Goal: Information Seeking & Learning: Learn about a topic

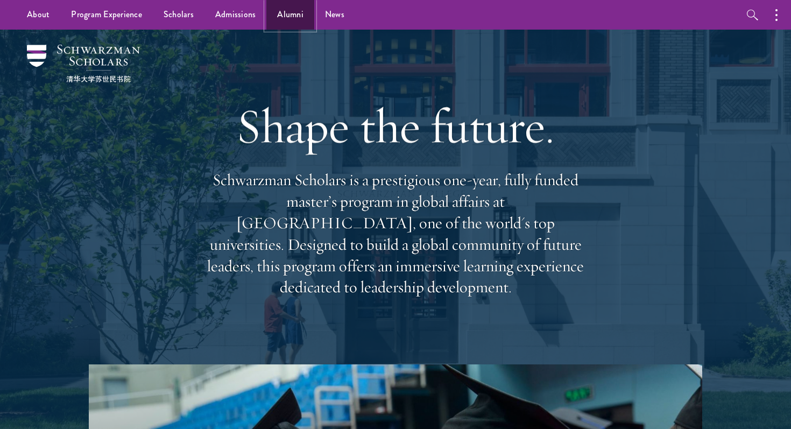
click at [283, 20] on link "Alumni" at bounding box center [290, 15] width 48 height 30
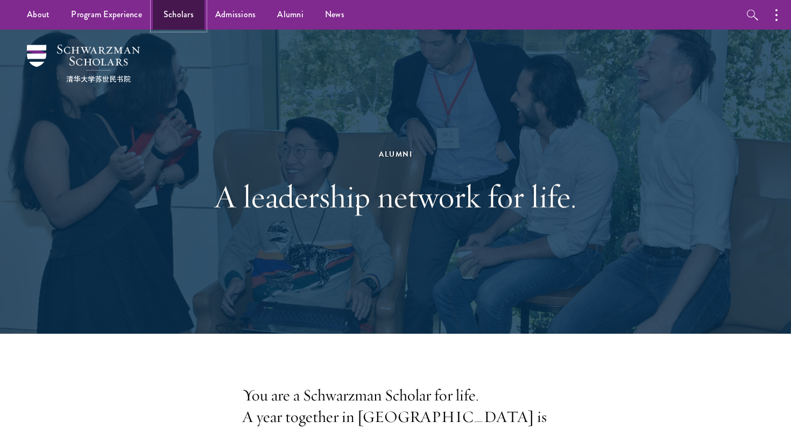
click at [174, 28] on link "Scholars" at bounding box center [179, 15] width 52 height 30
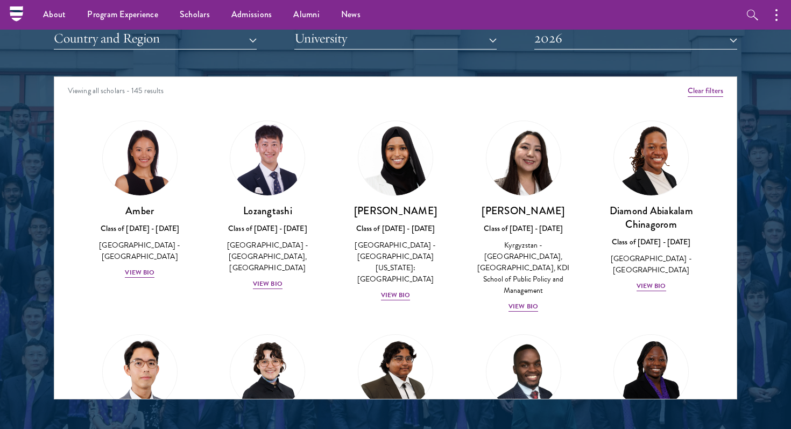
scroll to position [1276, 0]
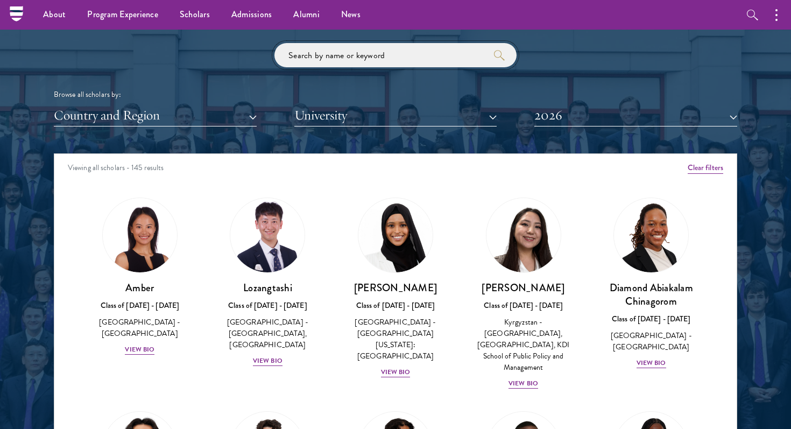
click at [344, 57] on input "search" at bounding box center [396, 55] width 242 height 24
type input "[PERSON_NAME]"
click button "submit" at bounding box center [0, 0] width 0 height 0
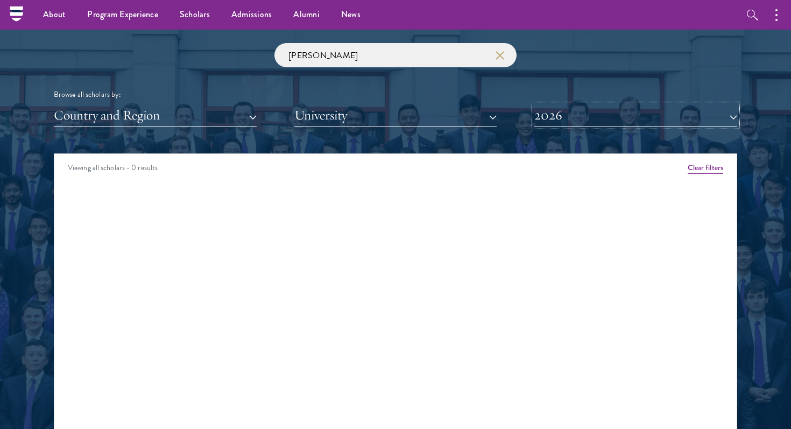
click at [593, 117] on button "2026" at bounding box center [635, 115] width 203 height 22
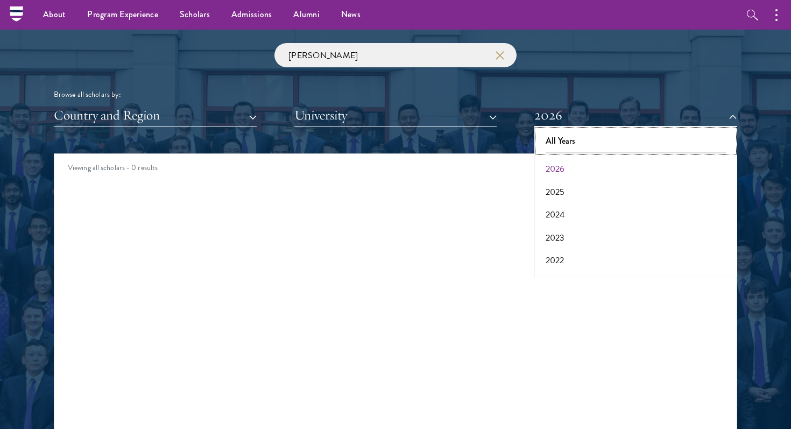
click at [585, 140] on button "All Years" at bounding box center [636, 141] width 196 height 23
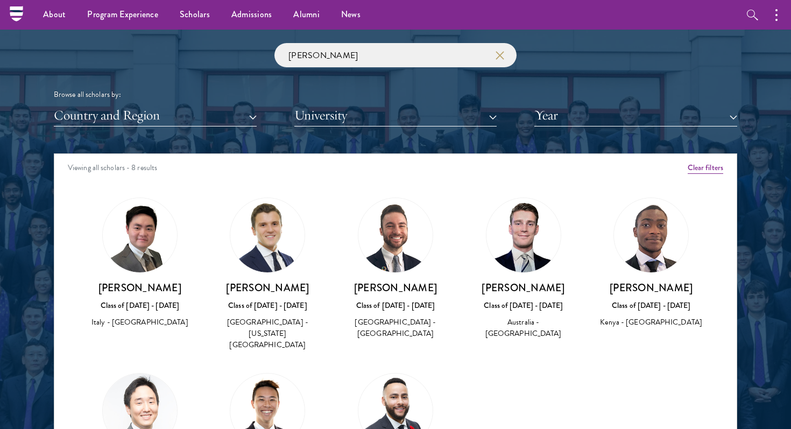
click at [154, 322] on div "Italy - [GEOGRAPHIC_DATA]" at bounding box center [140, 321] width 107 height 11
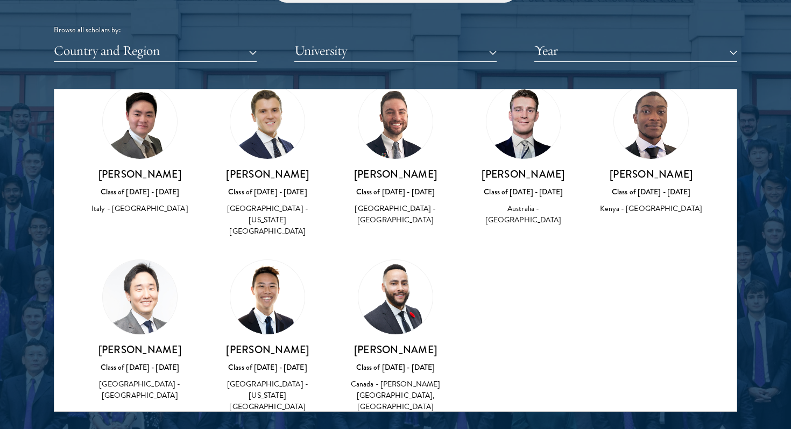
scroll to position [45, 0]
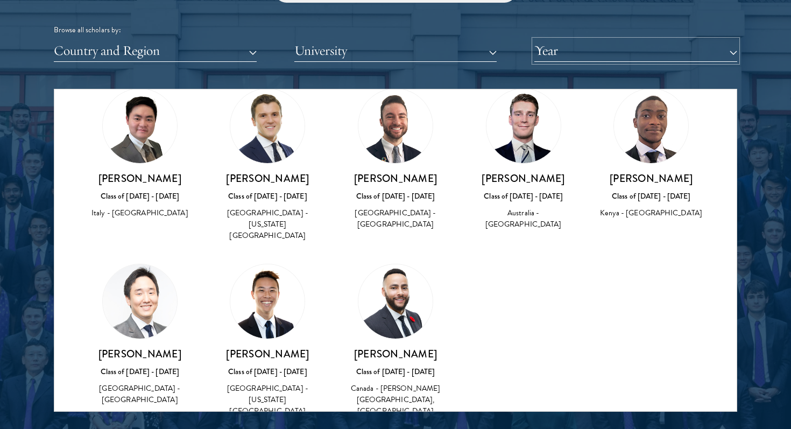
click at [536, 46] on button "Year" at bounding box center [635, 51] width 203 height 22
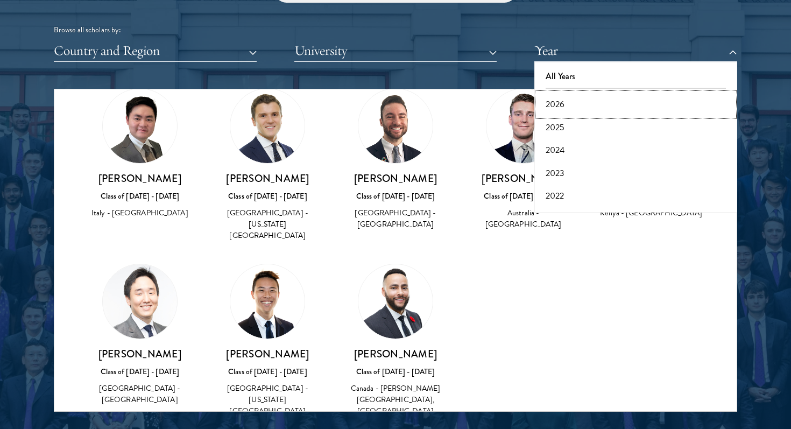
click at [555, 105] on button "2026" at bounding box center [636, 104] width 196 height 23
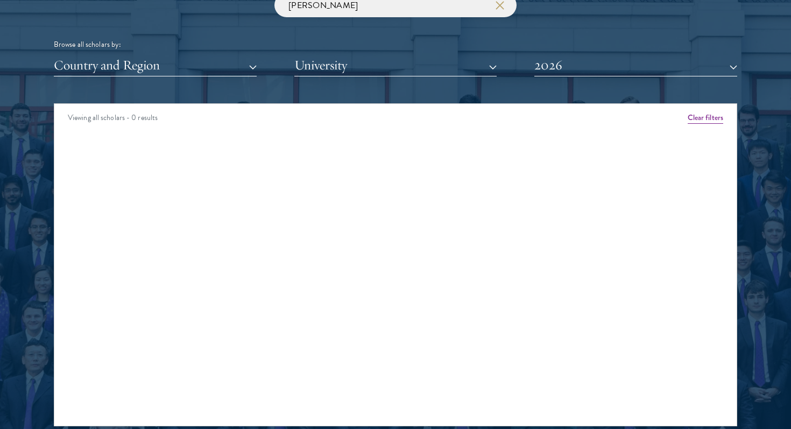
scroll to position [1303, 0]
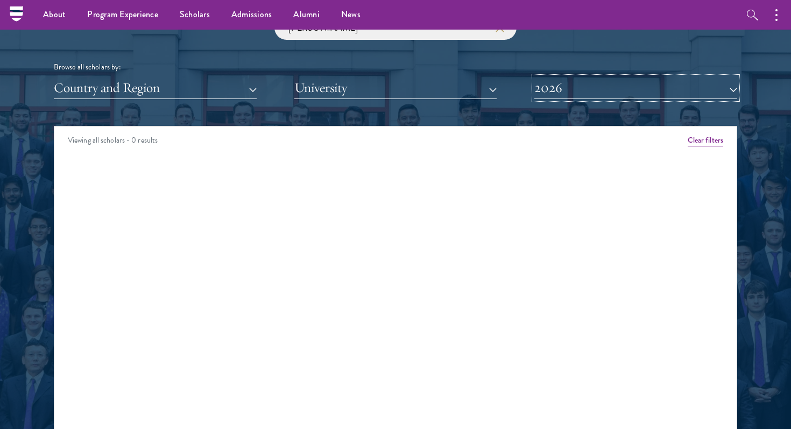
click at [550, 87] on button "2026" at bounding box center [635, 88] width 203 height 22
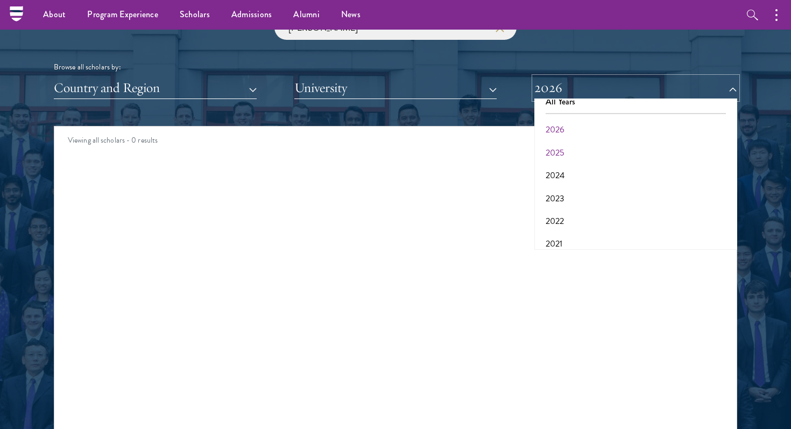
scroll to position [0, 0]
click at [559, 159] on button "2025" at bounding box center [636, 164] width 196 height 23
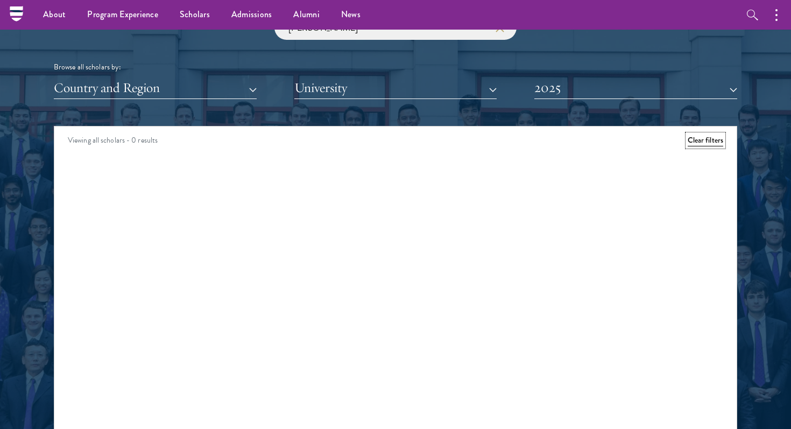
click at [709, 138] on button "Clear filters" at bounding box center [706, 141] width 36 height 12
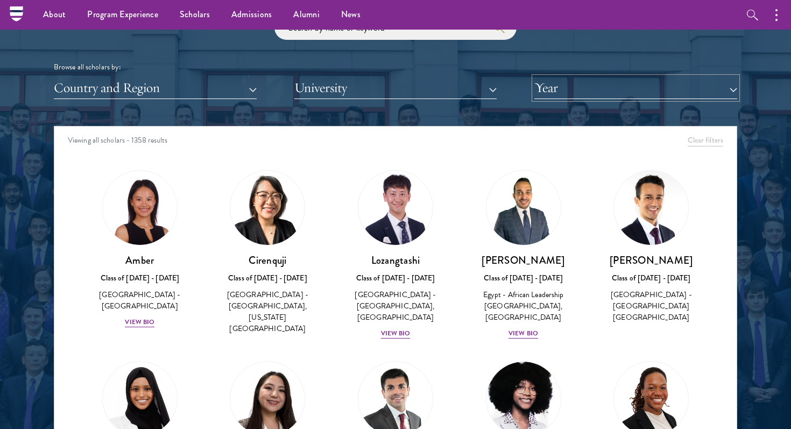
click at [625, 80] on button "Year" at bounding box center [635, 88] width 203 height 22
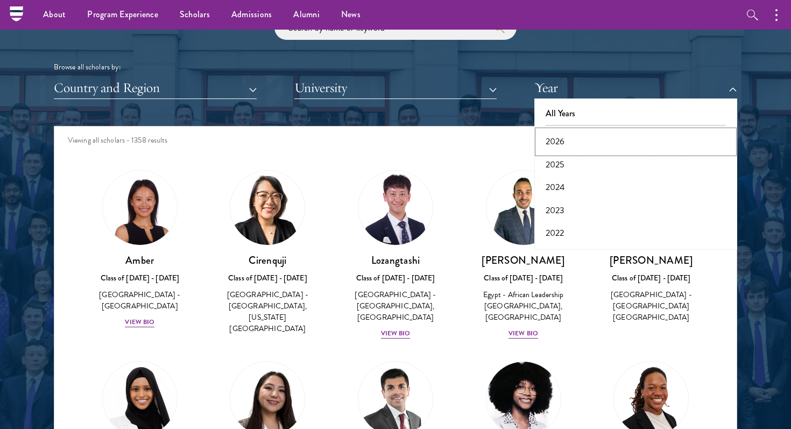
click at [564, 145] on button "2026" at bounding box center [636, 141] width 196 height 23
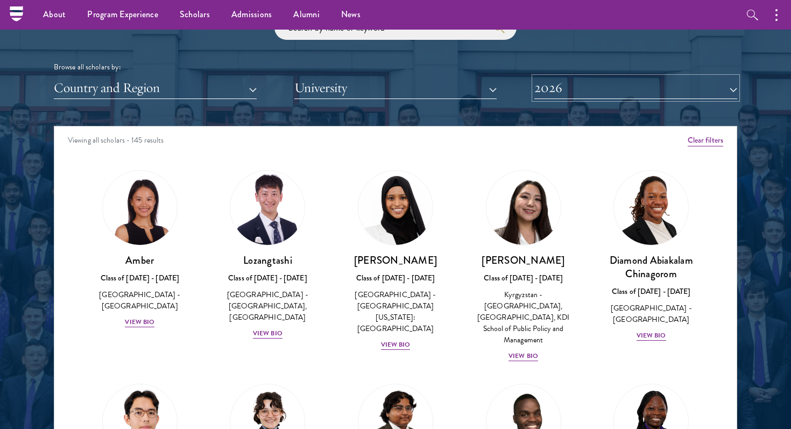
click at [574, 96] on button "2026" at bounding box center [635, 88] width 203 height 22
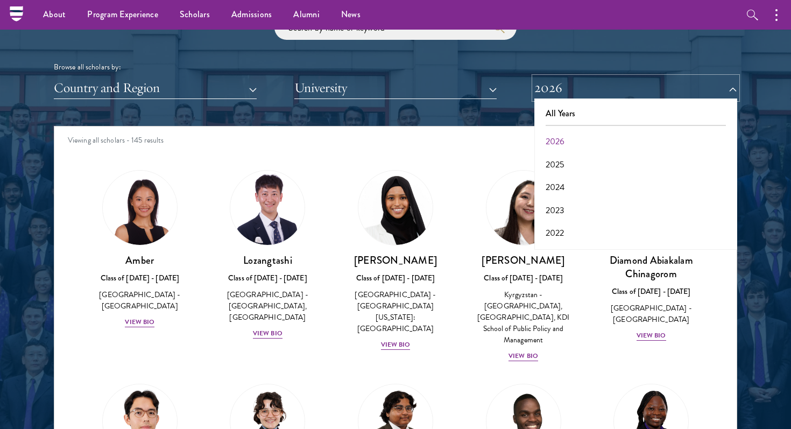
scroll to position [1285, 0]
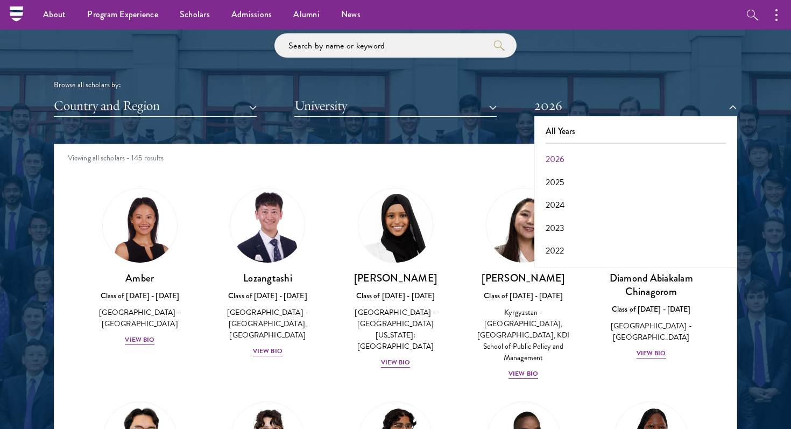
click at [594, 72] on div "Browse all scholars by: Country and Region All Countries and Regions [GEOGRAPHI…" at bounding box center [396, 74] width 684 height 83
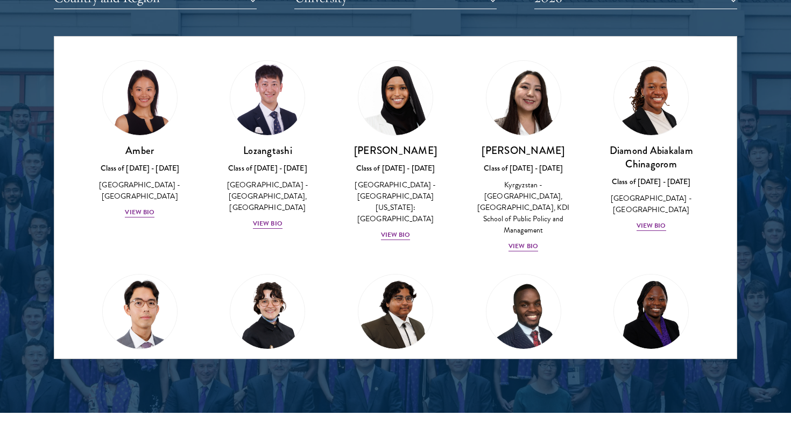
scroll to position [1394, 0]
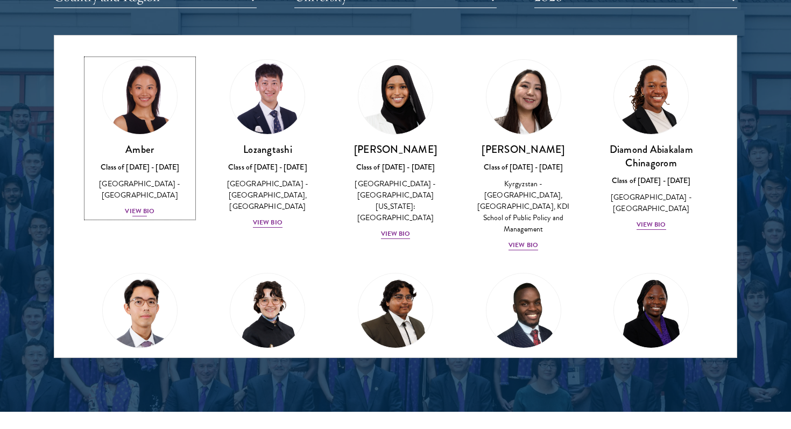
click at [139, 206] on div "View Bio" at bounding box center [140, 211] width 30 height 10
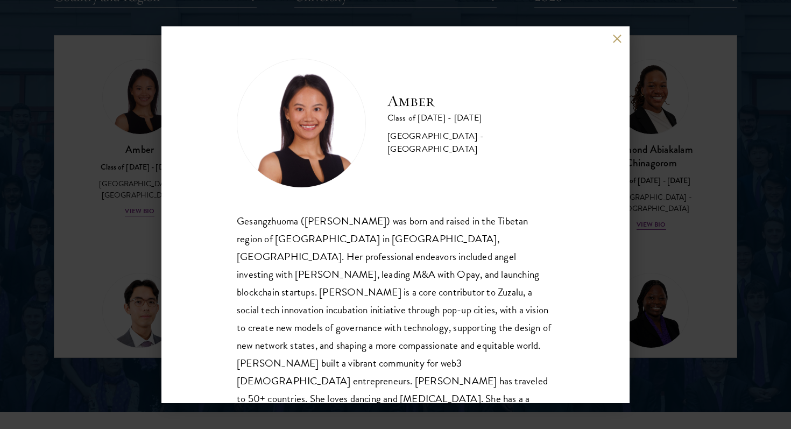
click at [124, 216] on div "Amber Class of [DATE] - [DATE] [GEOGRAPHIC_DATA] - [GEOGRAPHIC_DATA] Gesangzhuo…" at bounding box center [395, 214] width 791 height 429
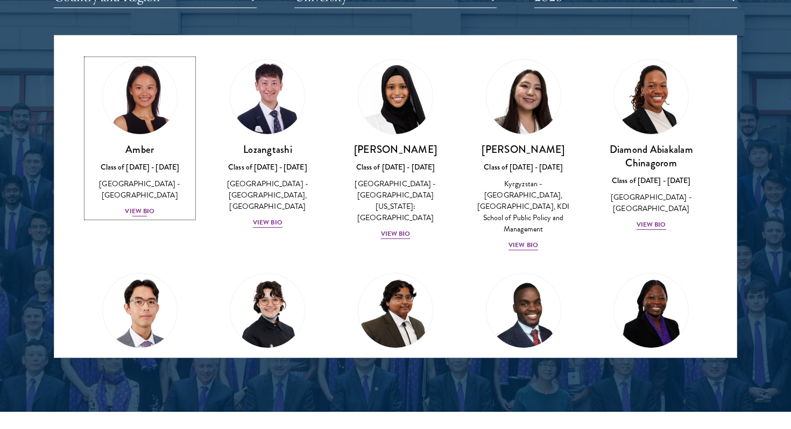
click at [138, 206] on div "View Bio" at bounding box center [140, 211] width 30 height 10
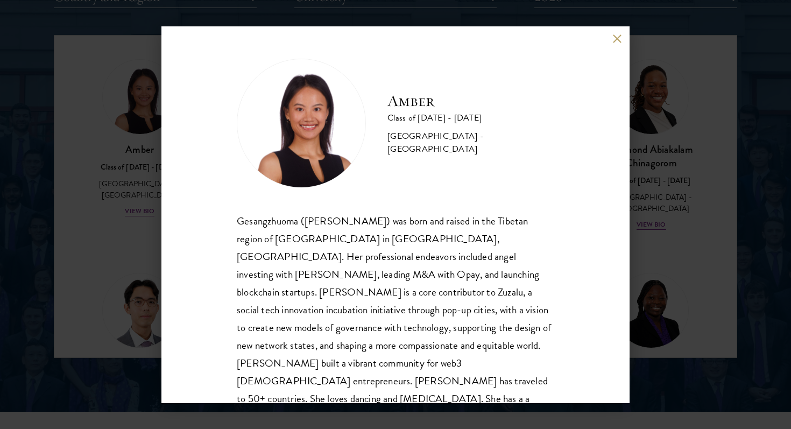
scroll to position [19, 0]
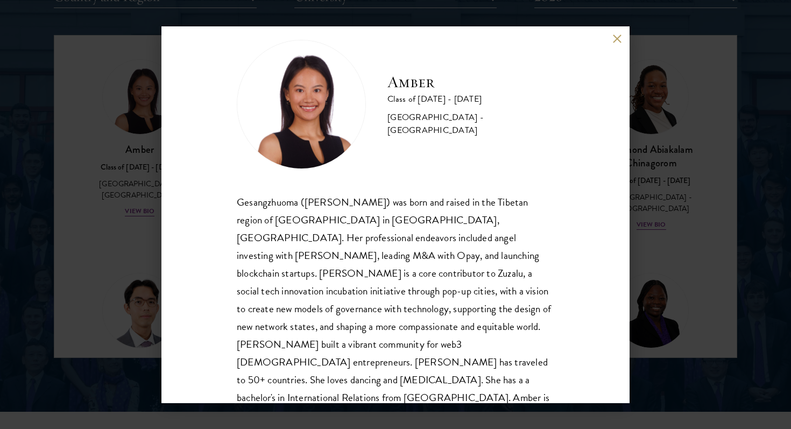
click at [117, 282] on div "Amber Class of [DATE] - [DATE] [GEOGRAPHIC_DATA] - [GEOGRAPHIC_DATA] Gesangzhuo…" at bounding box center [395, 214] width 791 height 429
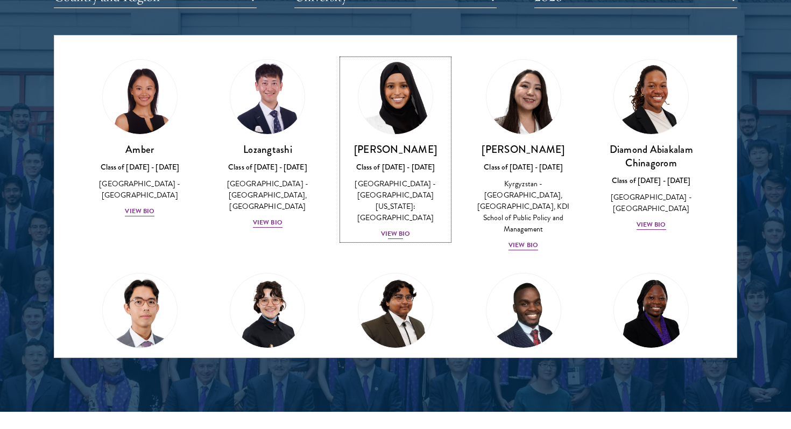
click at [360, 227] on div "[PERSON_NAME] Class of [DATE] - [DATE] [GEOGRAPHIC_DATA] - [GEOGRAPHIC_DATA][US…" at bounding box center [395, 191] width 107 height 97
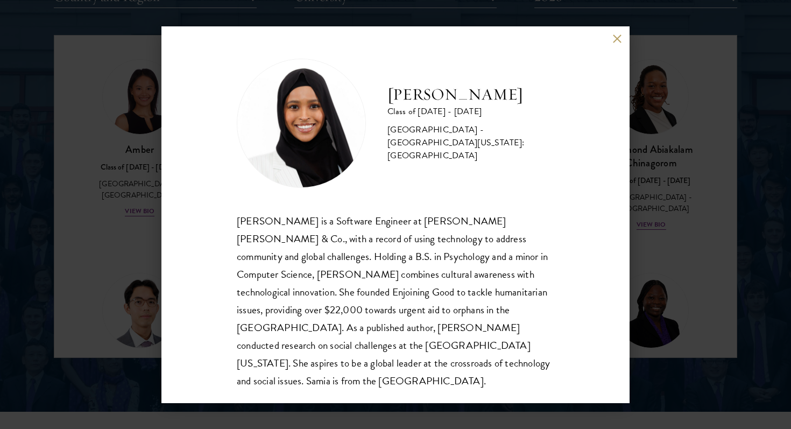
click at [151, 266] on div "[PERSON_NAME] Class of [DATE] - [DATE] [GEOGRAPHIC_DATA] - [GEOGRAPHIC_DATA][US…" at bounding box center [395, 214] width 791 height 429
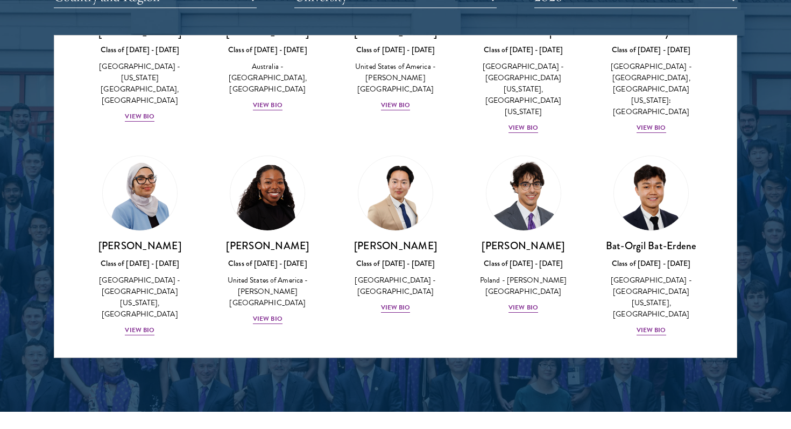
scroll to position [543, 0]
click at [524, 266] on div "[PERSON_NAME] Class of [DATE] - [DATE] [GEOGRAPHIC_DATA] - [PERSON_NAME][GEOGRA…" at bounding box center [523, 275] width 107 height 75
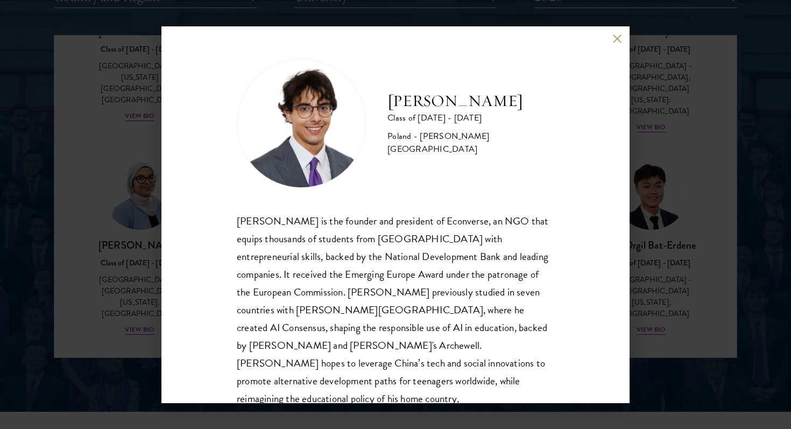
scroll to position [19, 0]
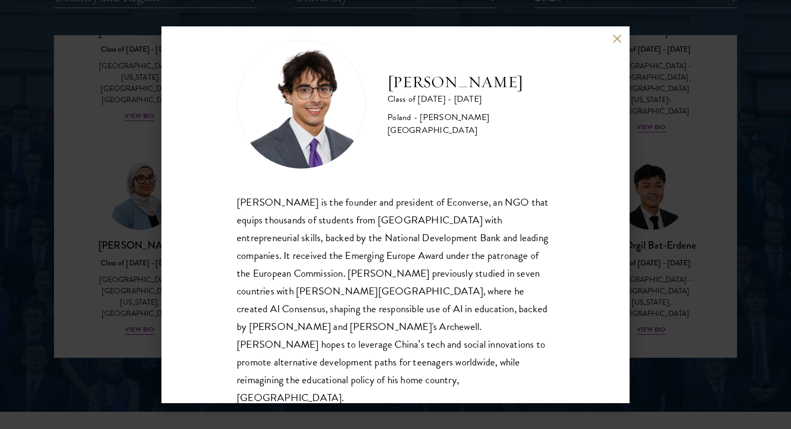
click at [695, 289] on div "[PERSON_NAME] Class of [DATE] - [DATE] [GEOGRAPHIC_DATA] - [PERSON_NAME][GEOGRA…" at bounding box center [395, 214] width 791 height 429
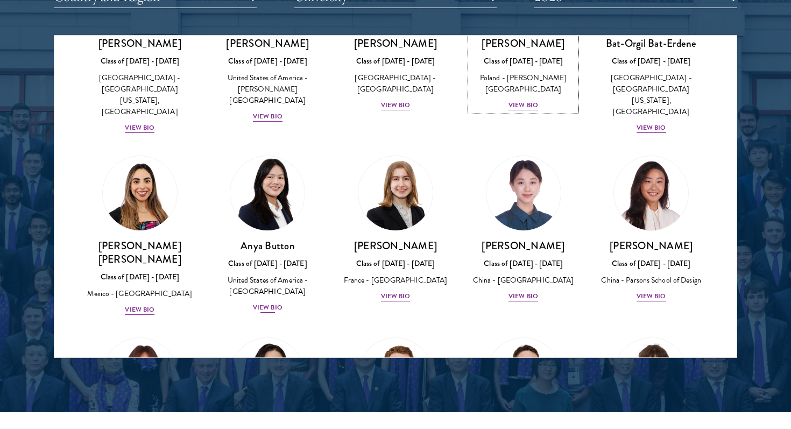
scroll to position [877, 0]
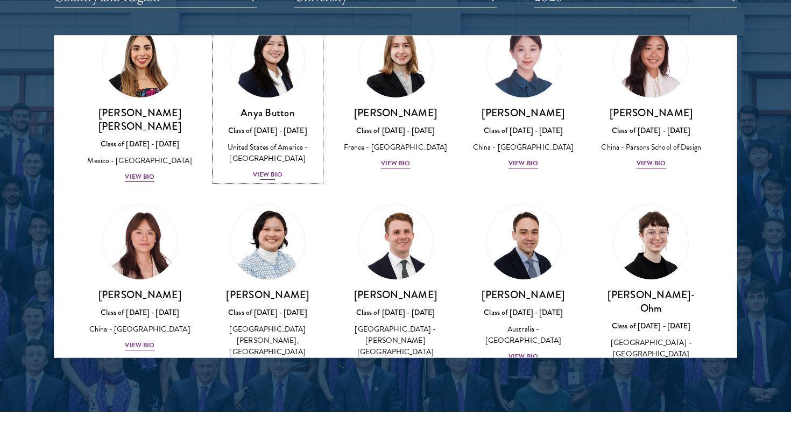
click at [265, 170] on div "View Bio" at bounding box center [268, 175] width 30 height 10
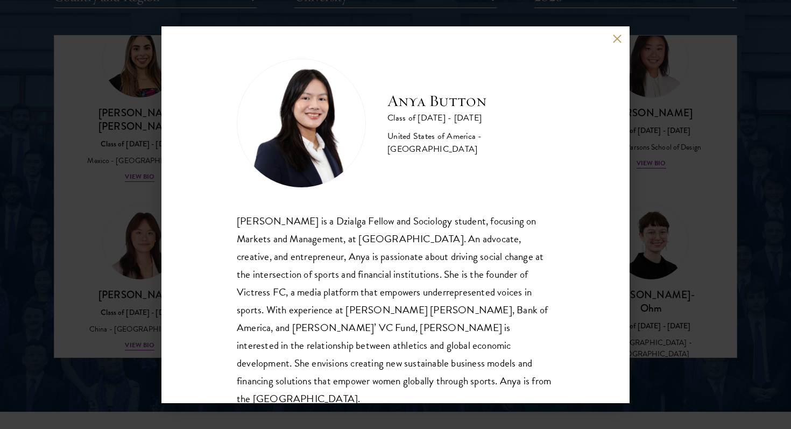
scroll to position [1, 0]
click at [100, 293] on div "Anya Button Class of [DATE] - [DATE] [GEOGRAPHIC_DATA] - [GEOGRAPHIC_DATA] [PER…" at bounding box center [395, 214] width 791 height 429
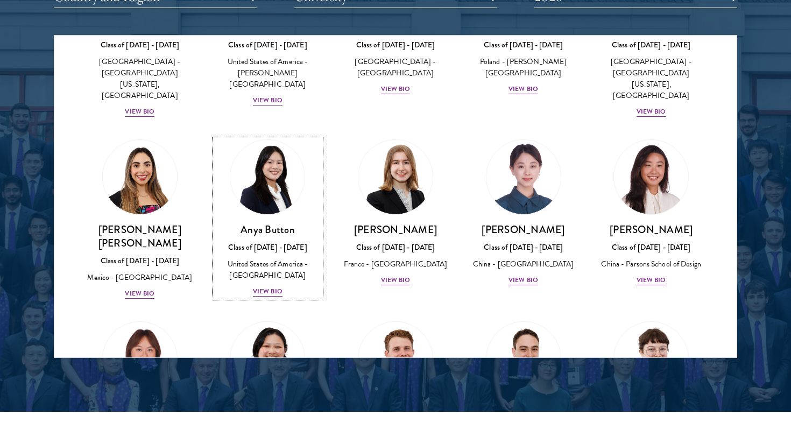
scroll to position [853, 0]
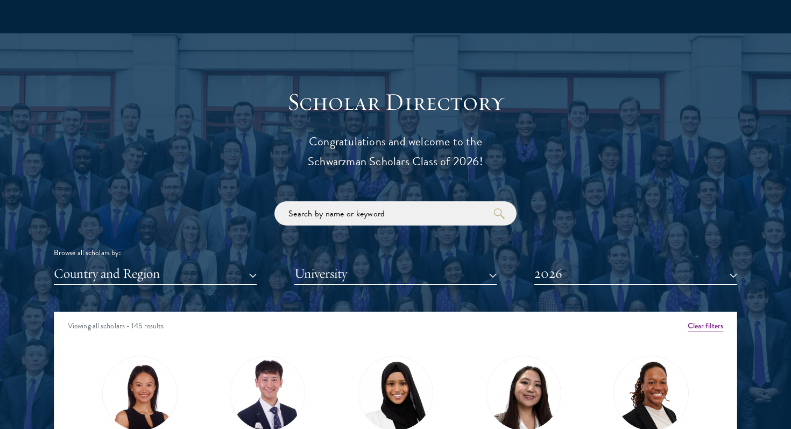
scroll to position [1204, 0]
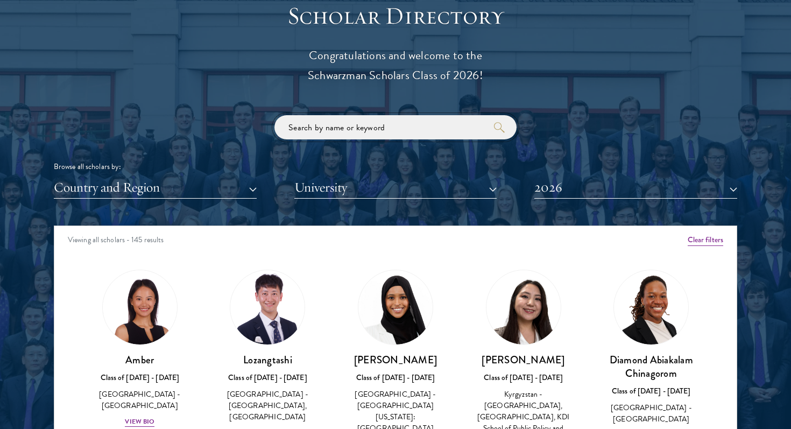
click at [356, 138] on input "search" at bounding box center [396, 127] width 242 height 24
type input "[PERSON_NAME]"
click button "submit" at bounding box center [0, 0] width 0 height 0
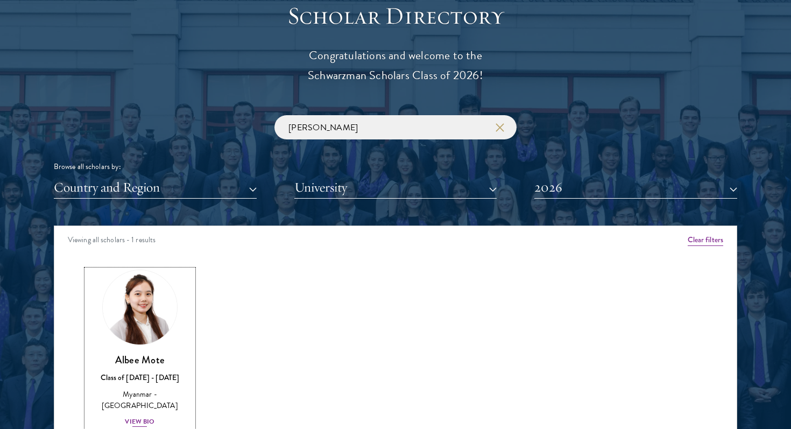
click at [144, 325] on img at bounding box center [140, 307] width 82 height 82
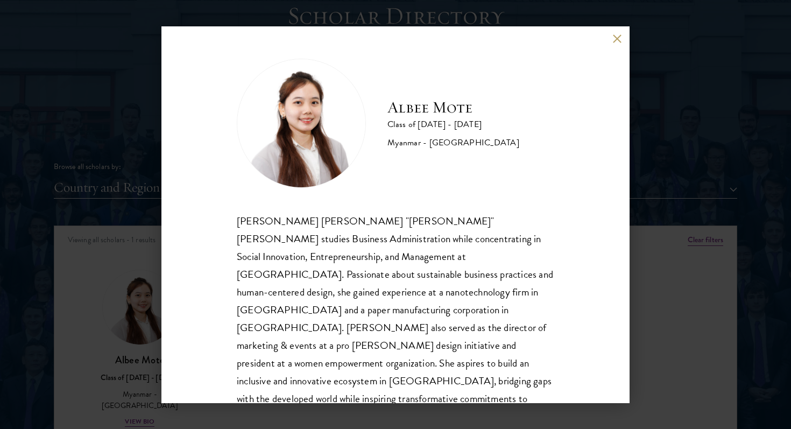
scroll to position [19, 0]
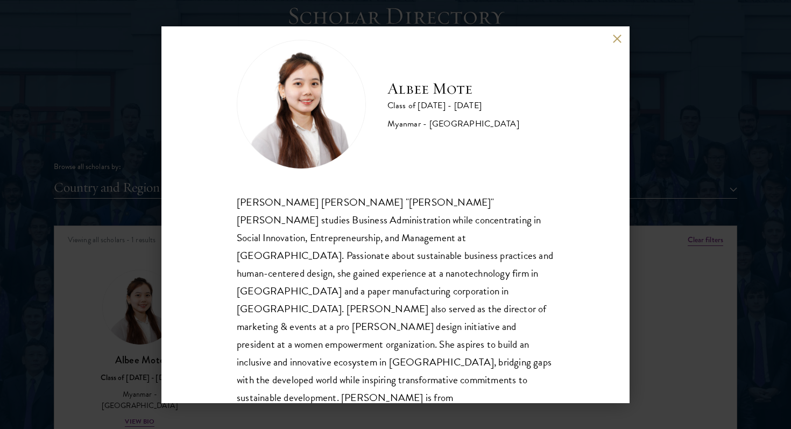
click at [135, 367] on div "[PERSON_NAME] [PERSON_NAME] Class of [DATE] - [DATE] [GEOGRAPHIC_DATA] - [GEOGR…" at bounding box center [395, 214] width 791 height 429
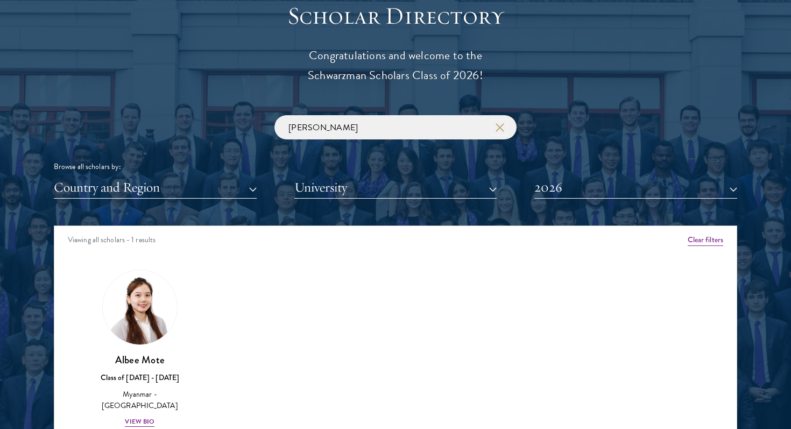
click at [502, 129] on icon "button" at bounding box center [500, 127] width 9 height 9
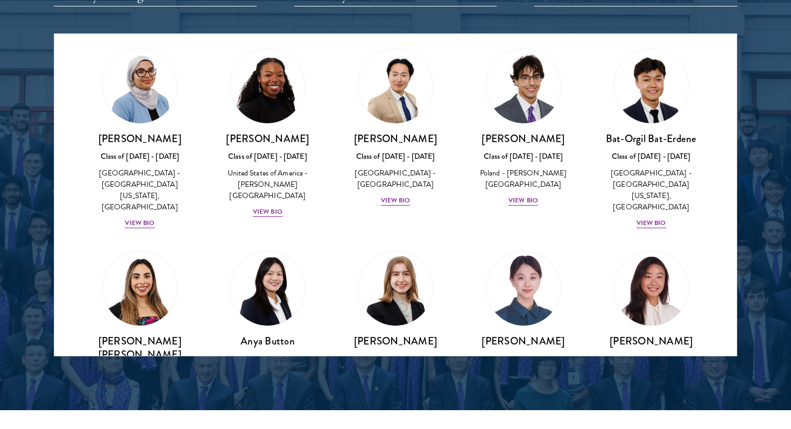
scroll to position [684, 0]
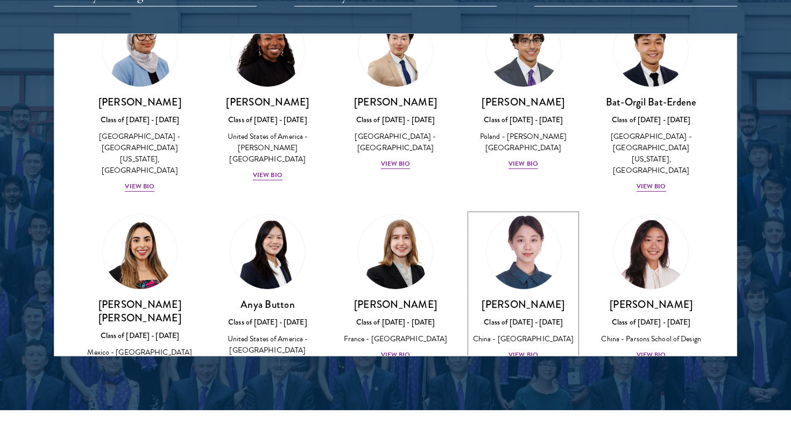
click at [527, 302] on div "[PERSON_NAME] Class of [DATE] - [DATE] [GEOGRAPHIC_DATA] - [GEOGRAPHIC_DATA] Vi…" at bounding box center [523, 330] width 107 height 64
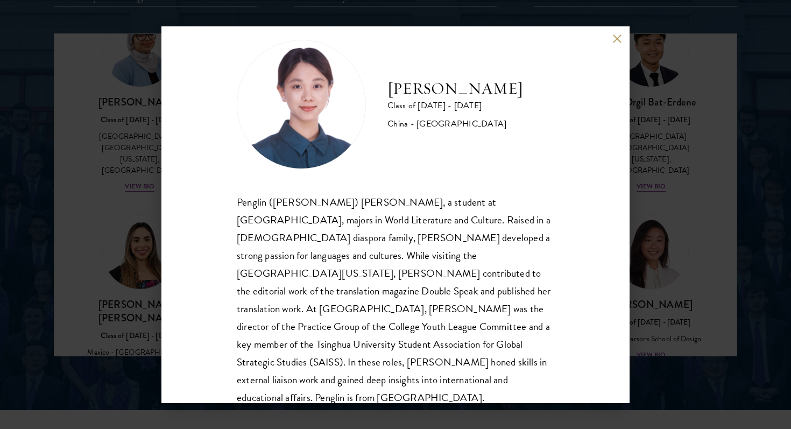
scroll to position [19, 0]
click at [671, 368] on div "[PERSON_NAME] Class of [DATE] - [DATE] [GEOGRAPHIC_DATA] - [GEOGRAPHIC_DATA] Pe…" at bounding box center [395, 214] width 791 height 429
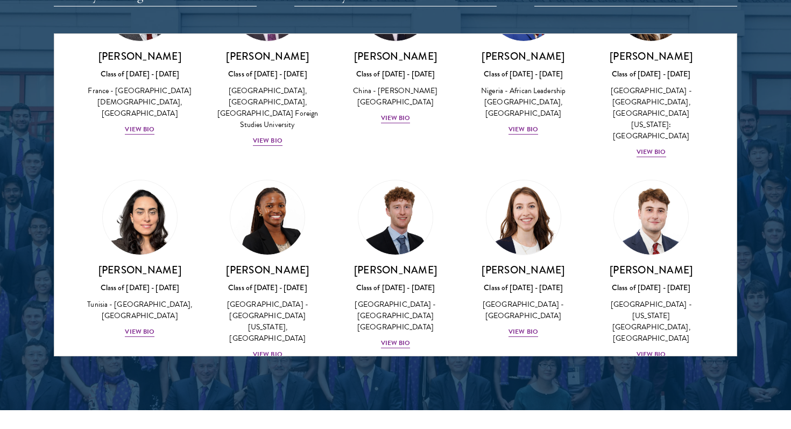
scroll to position [3887, 0]
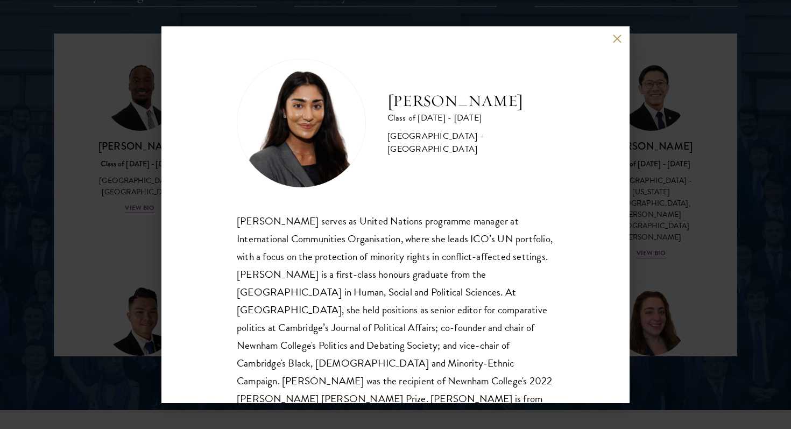
click at [654, 271] on div "[PERSON_NAME] Class of [DATE] - [DATE] [GEOGRAPHIC_DATA] - [GEOGRAPHIC_DATA] [P…" at bounding box center [395, 214] width 791 height 429
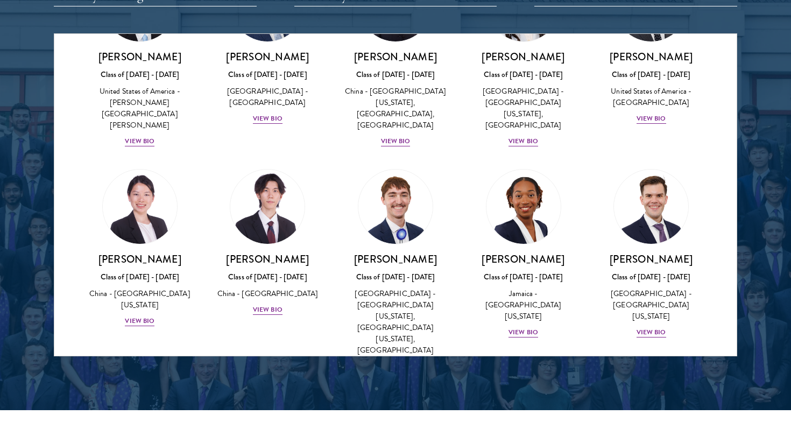
scroll to position [5233, 0]
